Goal: Information Seeking & Learning: Learn about a topic

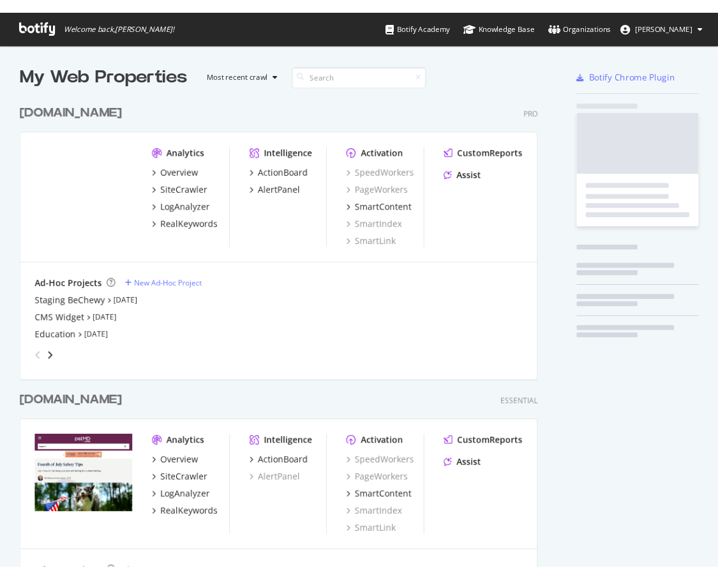
scroll to position [600, 553]
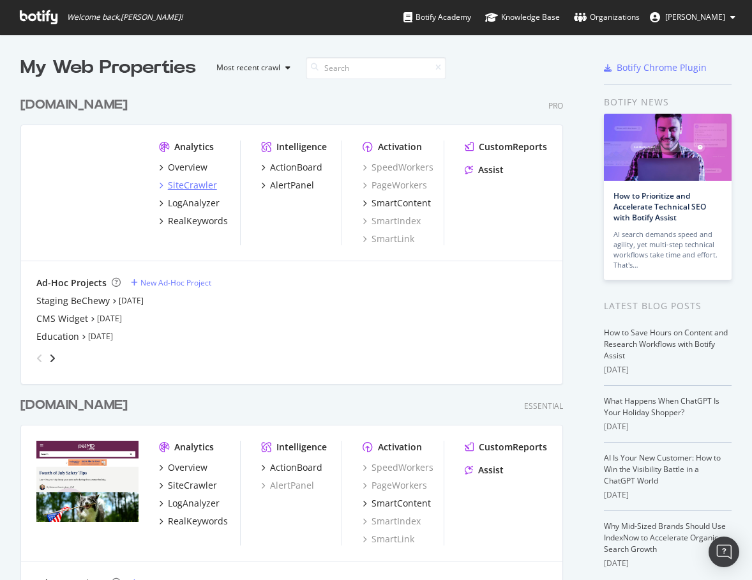
click at [188, 190] on div "SiteCrawler" at bounding box center [192, 185] width 49 height 13
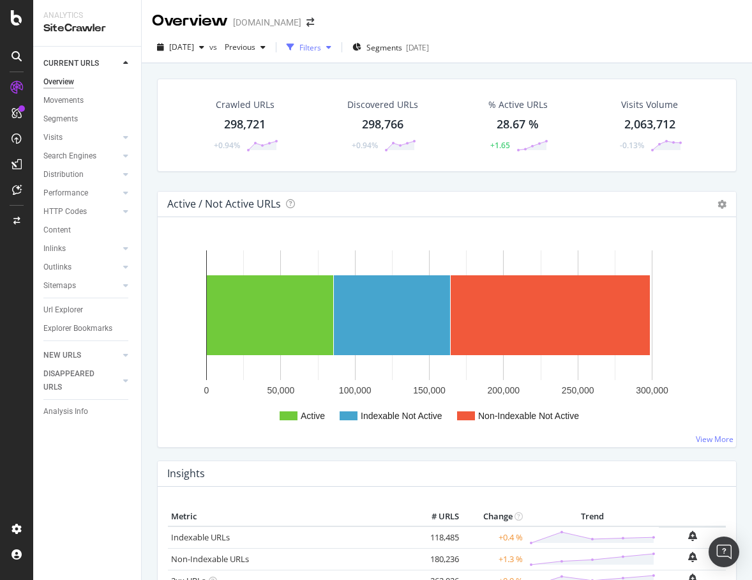
click at [299, 44] on div "button" at bounding box center [291, 47] width 18 height 18
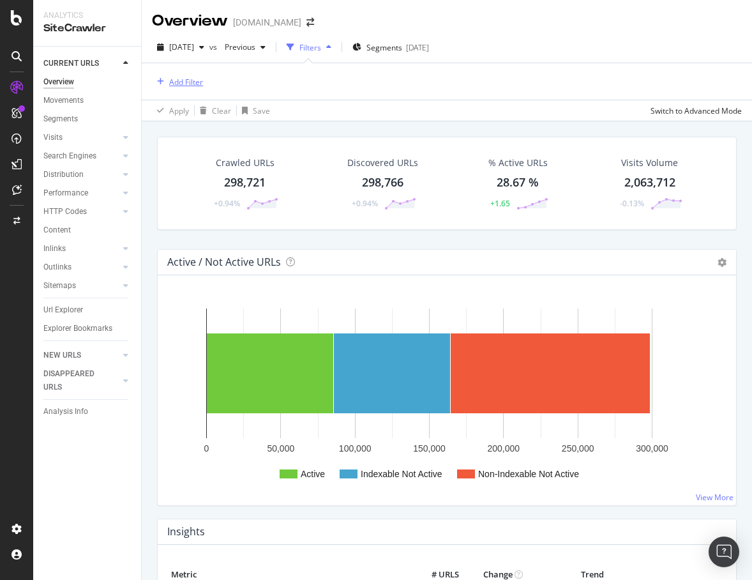
click at [193, 77] on div "Add Filter" at bounding box center [186, 82] width 34 height 11
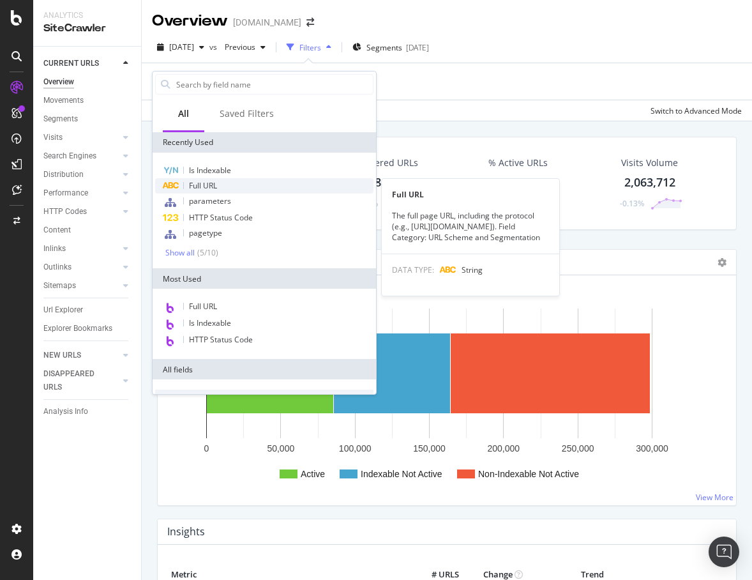
click at [211, 185] on span "Full URL" at bounding box center [203, 185] width 28 height 11
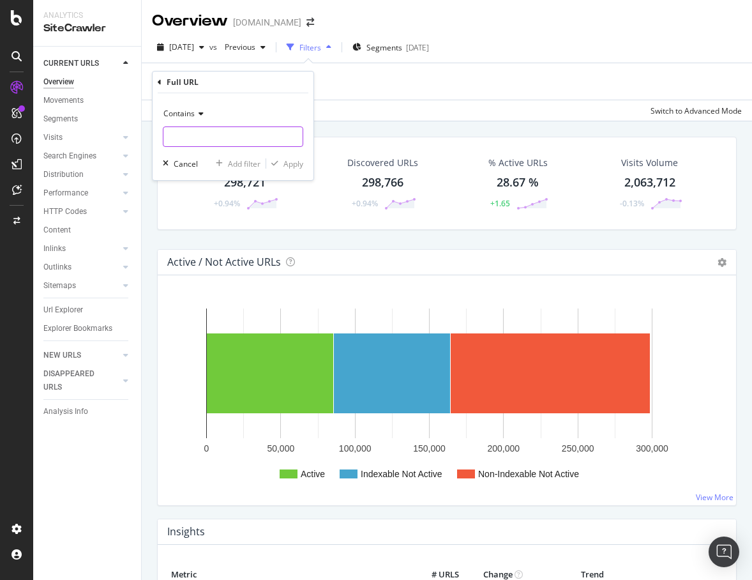
click at [224, 134] on input "text" at bounding box center [232, 136] width 139 height 20
type input "/app/content"
click at [292, 162] on div "Apply" at bounding box center [294, 163] width 20 height 11
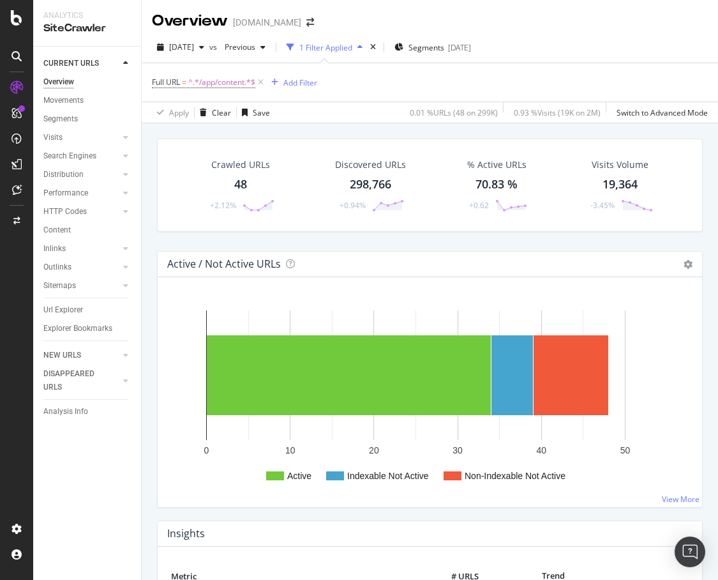
click at [247, 187] on div "48" at bounding box center [240, 184] width 13 height 17
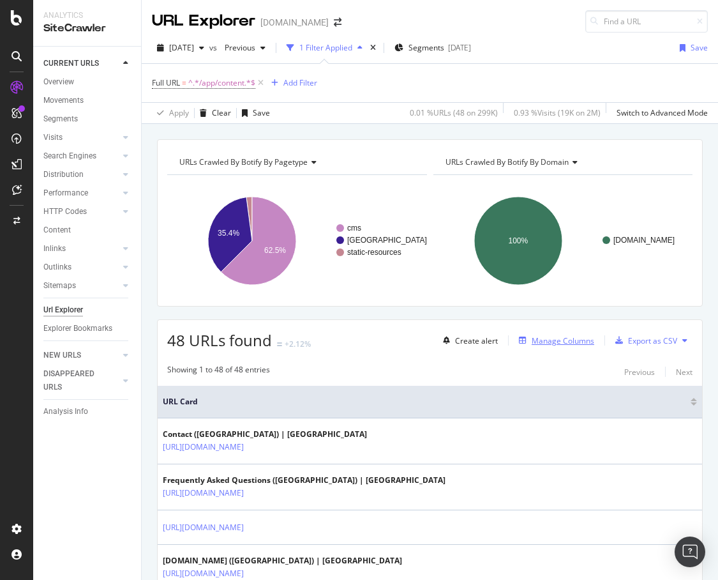
click at [542, 339] on div "Manage Columns" at bounding box center [563, 340] width 63 height 11
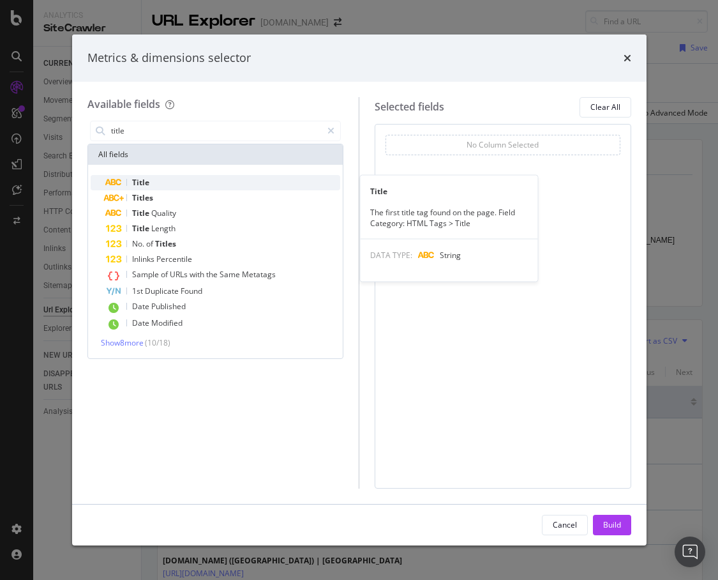
type input "title"
click at [153, 179] on div "Title" at bounding box center [223, 182] width 235 height 15
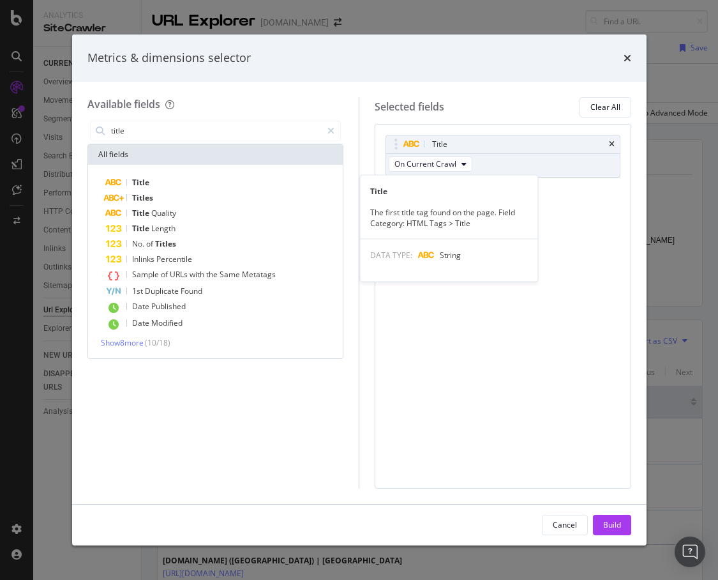
click at [153, 179] on div "Title" at bounding box center [223, 182] width 235 height 15
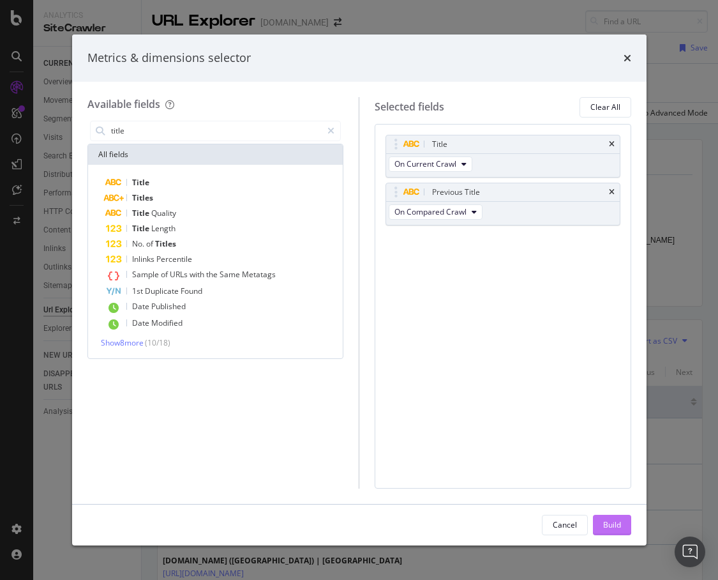
click at [625, 517] on button "Build" at bounding box center [612, 525] width 38 height 20
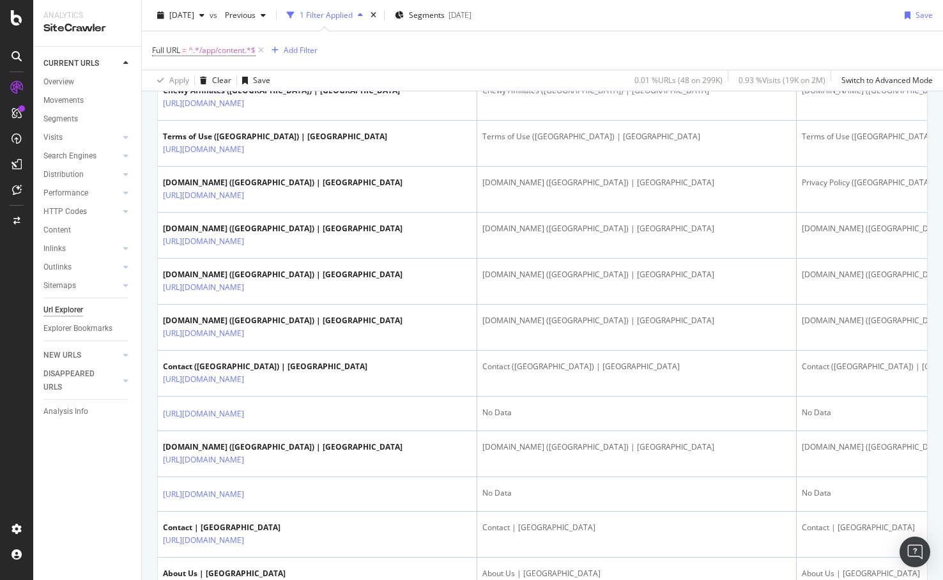
scroll to position [572, 0]
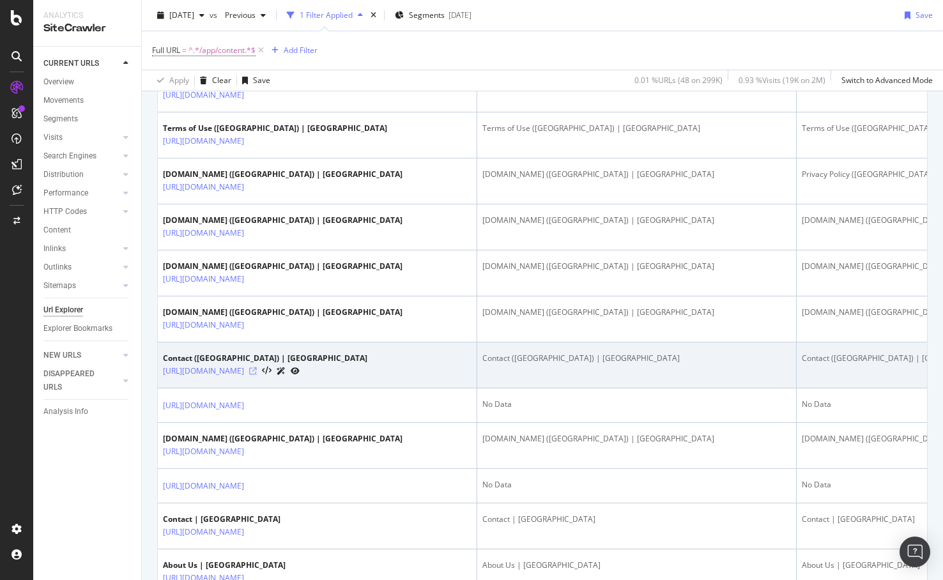
click at [257, 373] on icon at bounding box center [253, 371] width 8 height 8
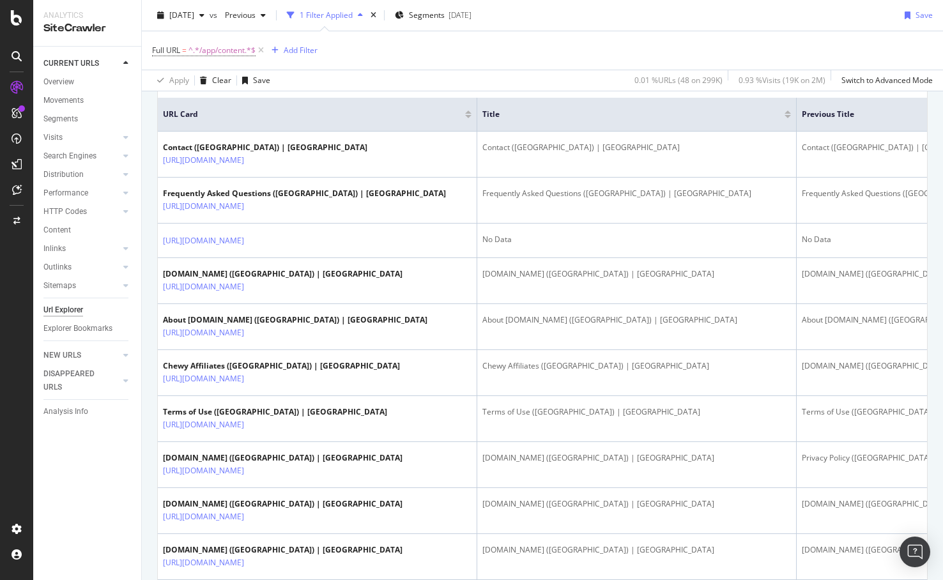
scroll to position [295, 0]
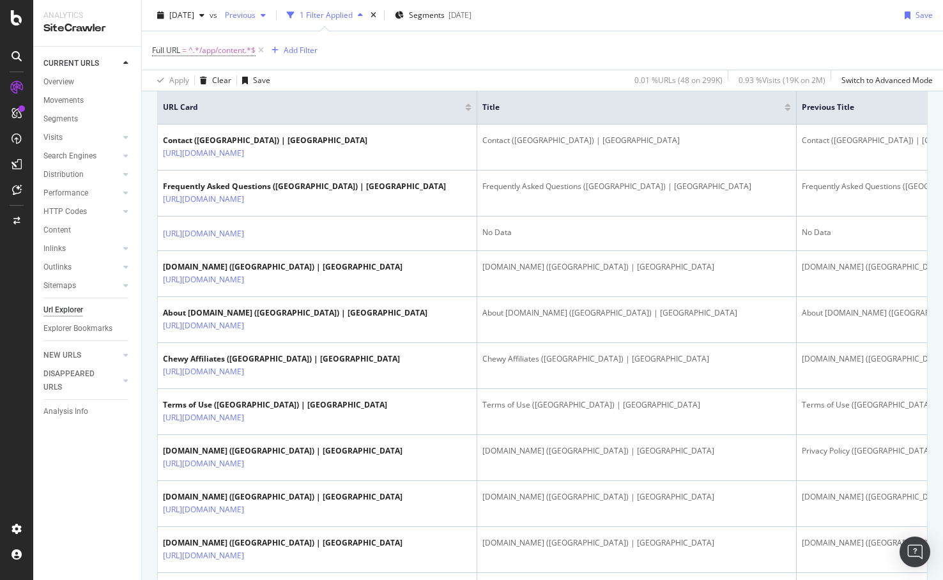
click at [271, 8] on div "Previous" at bounding box center [245, 15] width 51 height 19
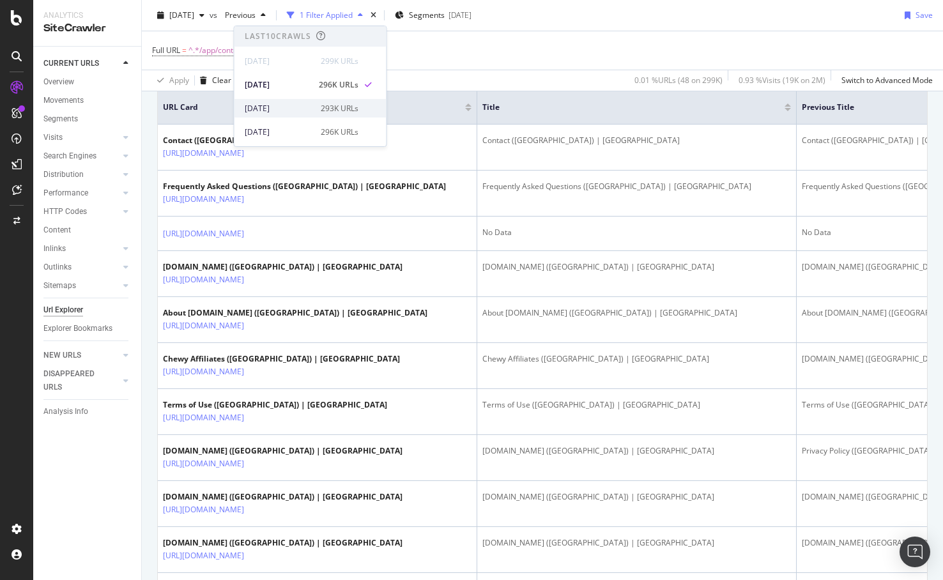
click at [307, 109] on div "[DATE]" at bounding box center [279, 108] width 68 height 11
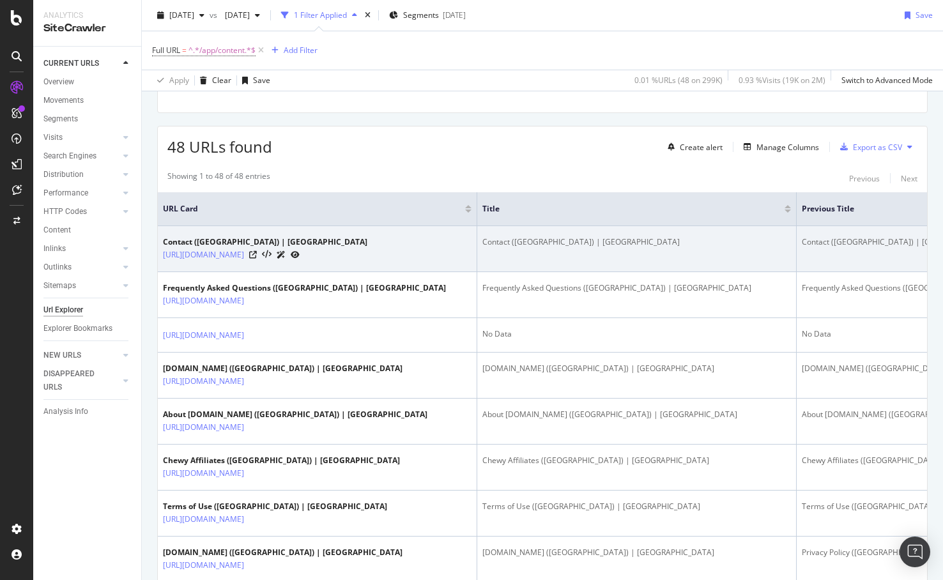
scroll to position [187, 0]
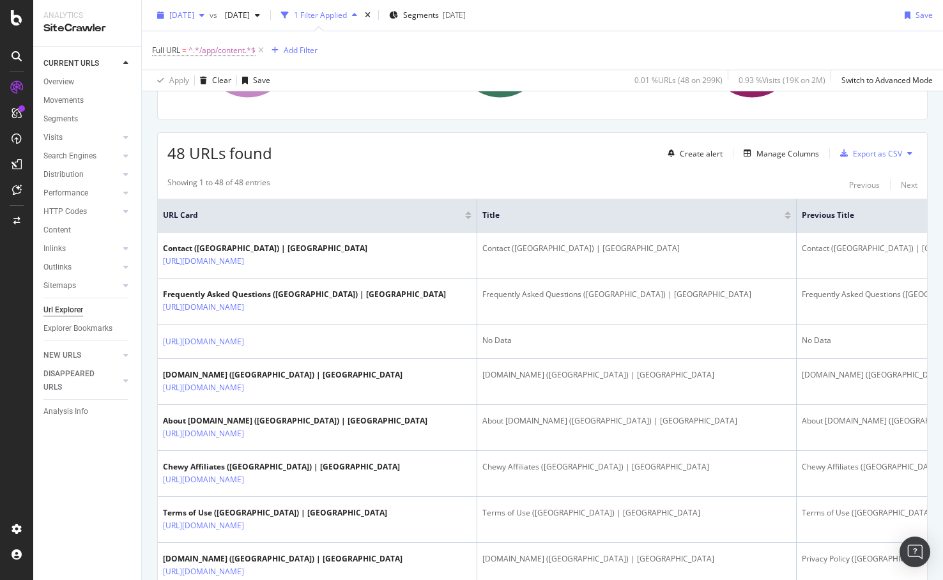
click at [194, 18] on span "[DATE]" at bounding box center [181, 15] width 25 height 11
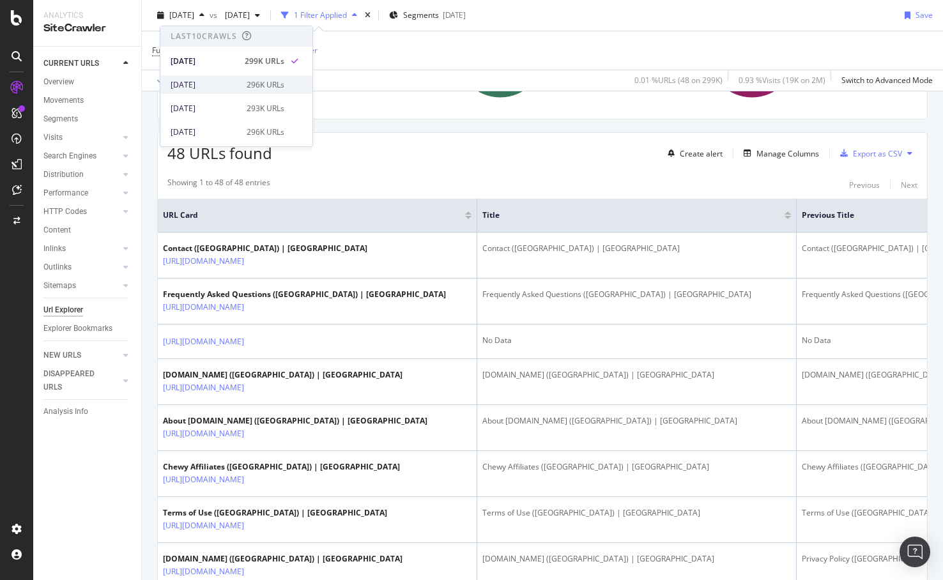
click at [219, 79] on div "[DATE] 296K URLs" at bounding box center [236, 82] width 152 height 24
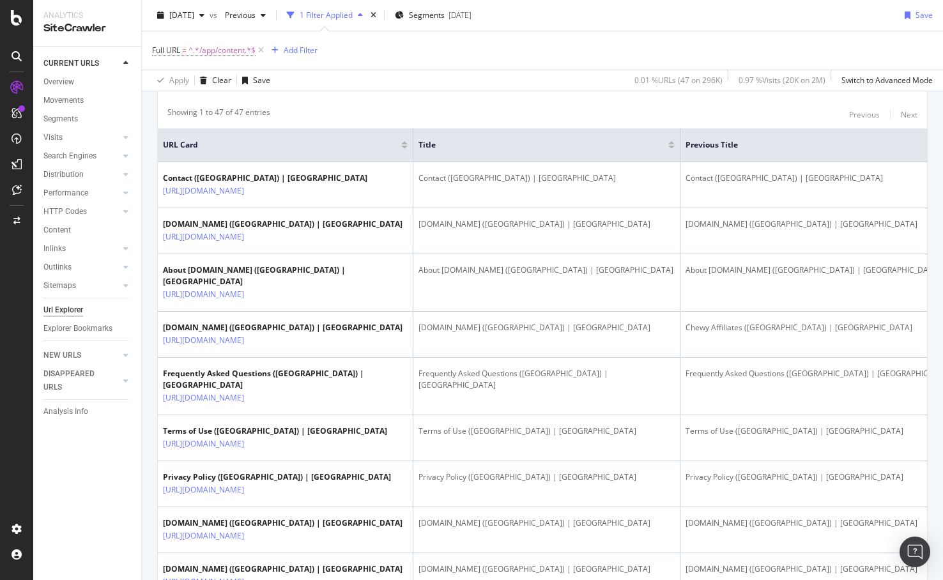
scroll to position [259, 0]
click at [255, 19] on span "Previous" at bounding box center [238, 15] width 36 height 11
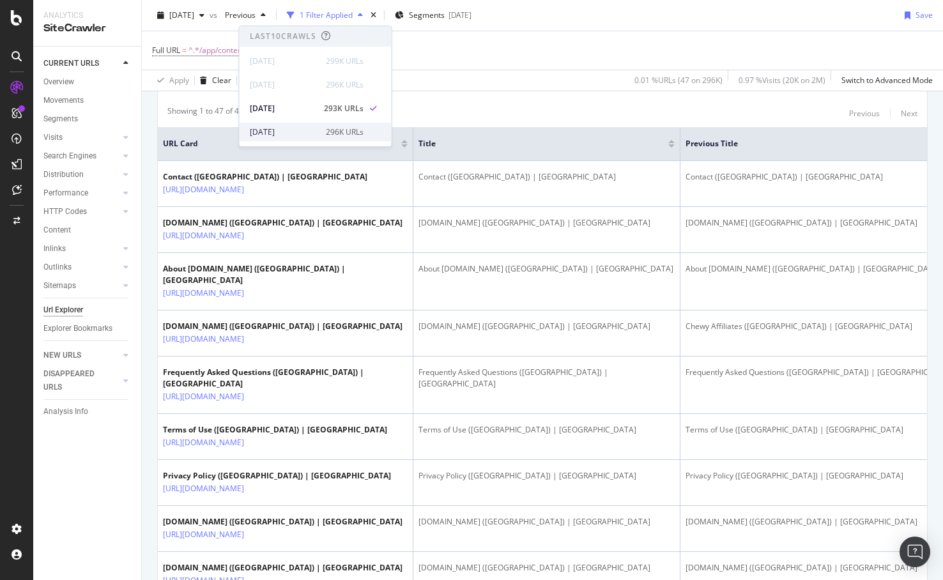
click at [305, 139] on div "[DATE] 296K URLs" at bounding box center [315, 132] width 152 height 19
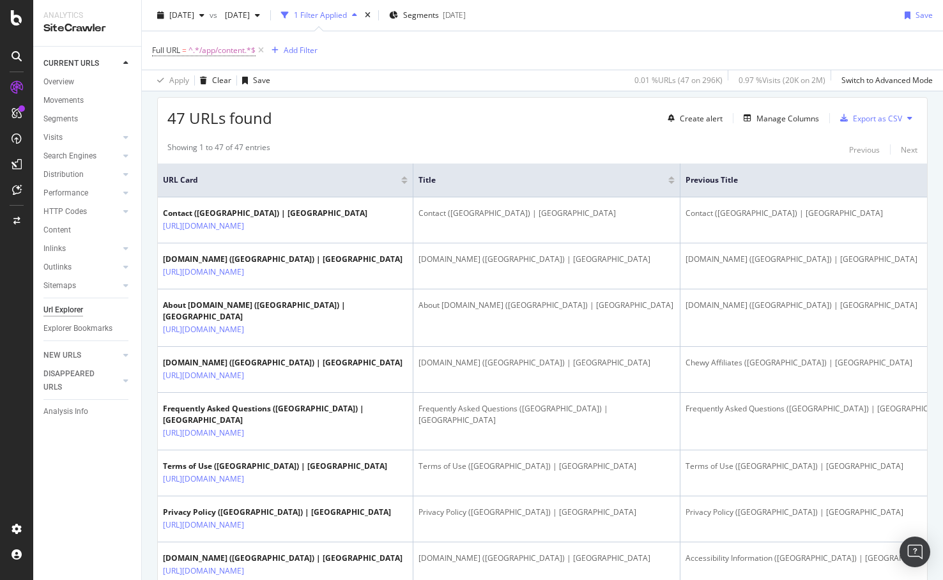
scroll to position [223, 0]
click at [194, 16] on span "[DATE]" at bounding box center [181, 15] width 25 height 11
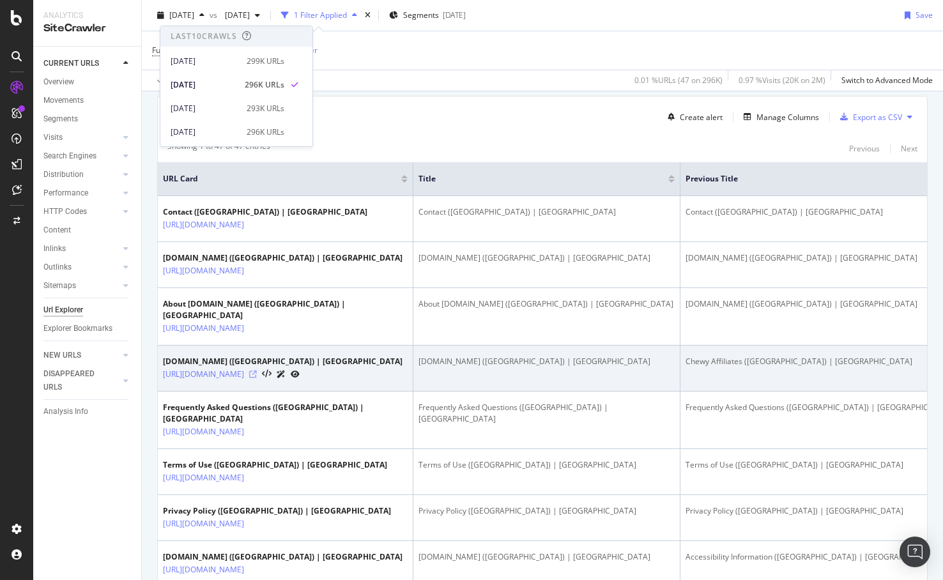
click at [257, 376] on icon at bounding box center [253, 374] width 8 height 8
